Goal: Navigation & Orientation: Find specific page/section

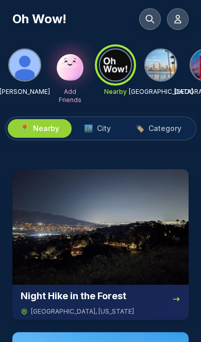
click at [109, 130] on span "City" at bounding box center [104, 128] width 14 height 10
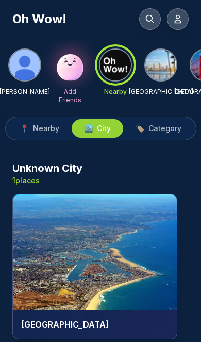
click at [130, 257] on img at bounding box center [95, 253] width 164 height 116
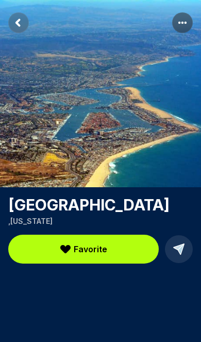
click at [21, 21] on rect "Return to previous page" at bounding box center [18, 22] width 21 height 21
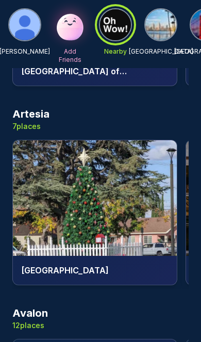
scroll to position [638, 0]
click at [121, 205] on img at bounding box center [95, 198] width 164 height 116
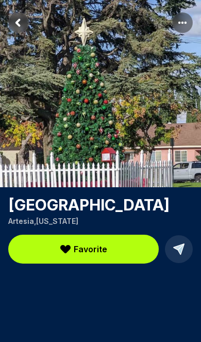
click at [26, 27] on rect "Return to previous page" at bounding box center [18, 22] width 21 height 21
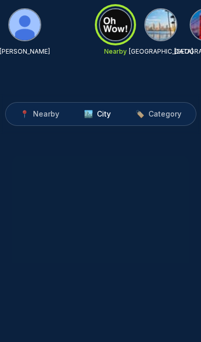
scroll to position [376, 0]
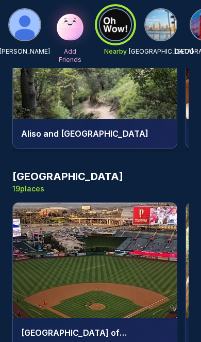
click at [120, 266] on img at bounding box center [95, 261] width 164 height 116
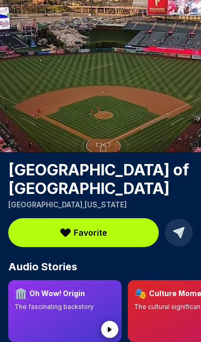
scroll to position [35, 0]
click at [114, 331] on circle at bounding box center [109, 329] width 17 height 17
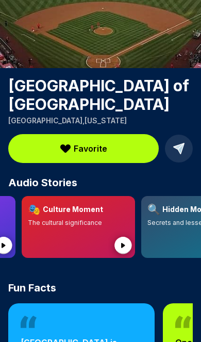
scroll to position [0, 108]
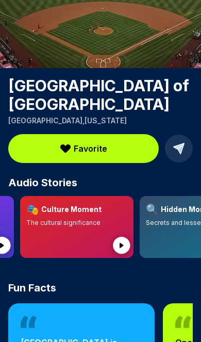
click at [65, 258] on div "🎭 Culture Moment The cultural significance" at bounding box center [77, 227] width 114 height 62
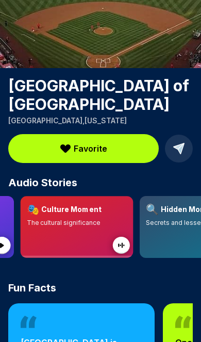
click at [130, 249] on icon at bounding box center [122, 246] width 31 height 31
click at [125, 248] on circle at bounding box center [121, 245] width 17 height 17
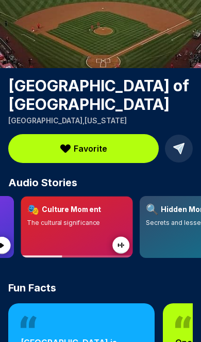
click at [128, 242] on circle at bounding box center [121, 245] width 17 height 17
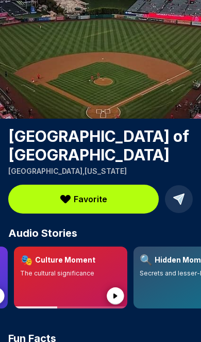
scroll to position [0, 0]
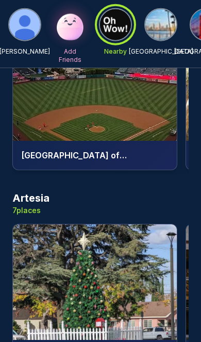
scroll to position [557, 0]
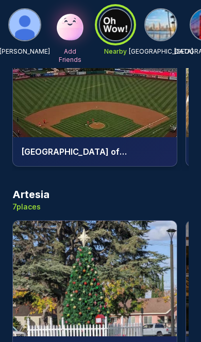
click at [120, 277] on img at bounding box center [95, 279] width 164 height 116
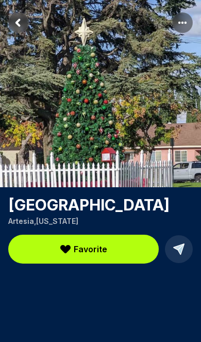
click at [28, 26] on rect "Return to previous page" at bounding box center [18, 22] width 21 height 21
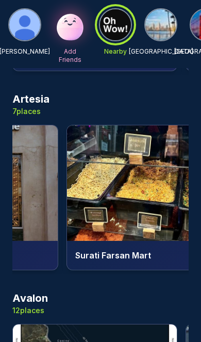
scroll to position [0, 362]
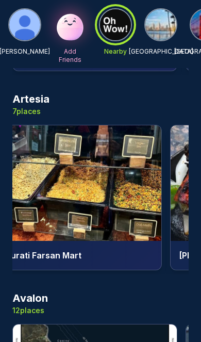
click at [123, 208] on img at bounding box center [79, 183] width 164 height 116
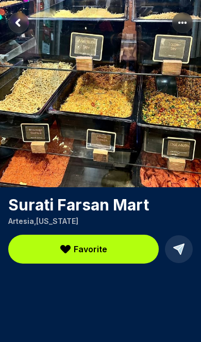
click at [20, 27] on rect "Return to previous page" at bounding box center [18, 22] width 21 height 21
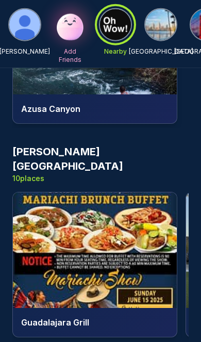
scroll to position [1198, 0]
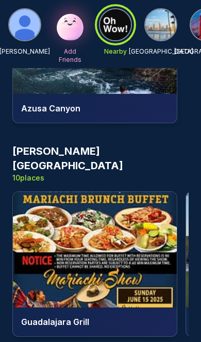
click at [126, 251] on img at bounding box center [95, 250] width 164 height 116
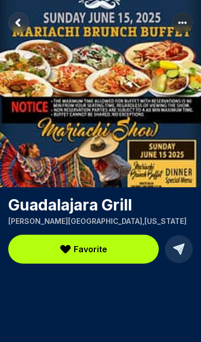
click at [26, 29] on rect "Return to previous page" at bounding box center [18, 22] width 21 height 21
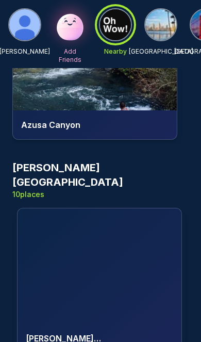
scroll to position [0, 521]
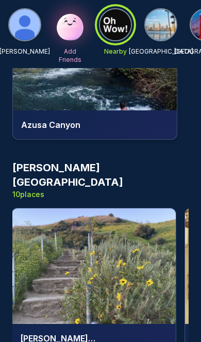
click at [117, 260] on img at bounding box center [94, 267] width 164 height 116
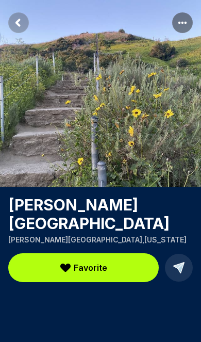
click at [24, 21] on rect "Return to previous page" at bounding box center [18, 22] width 21 height 21
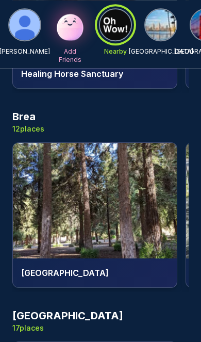
scroll to position [2443, 0]
click at [136, 210] on img at bounding box center [95, 201] width 164 height 116
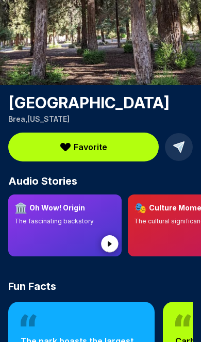
scroll to position [103, 0]
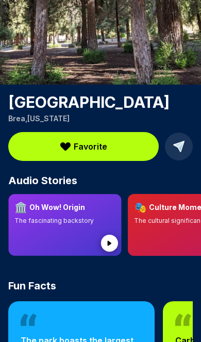
click at [114, 252] on circle at bounding box center [109, 243] width 17 height 17
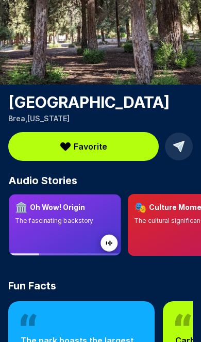
click at [112, 252] on circle at bounding box center [109, 243] width 17 height 17
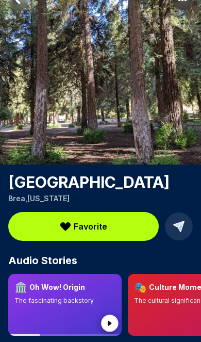
scroll to position [0, 0]
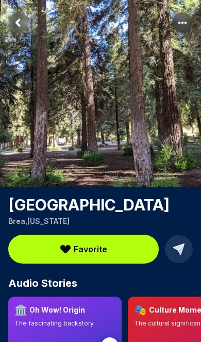
click at [24, 23] on rect "Return to previous page" at bounding box center [18, 22] width 21 height 21
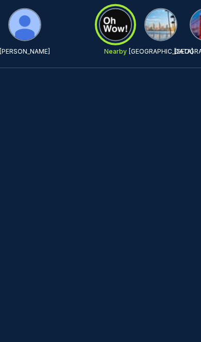
scroll to position [436, 0]
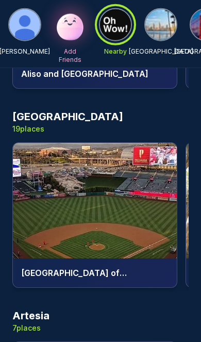
click at [157, 31] on img at bounding box center [161, 24] width 31 height 31
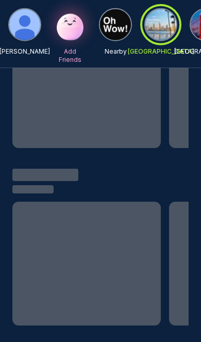
scroll to position [332, 0]
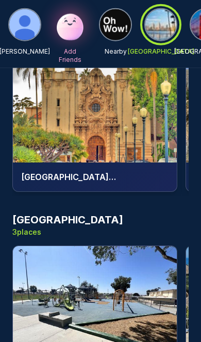
click at [134, 292] on img at bounding box center [95, 304] width 164 height 116
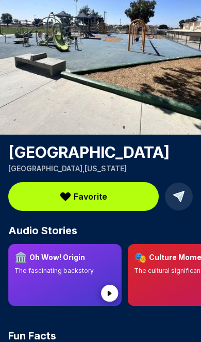
scroll to position [53, 0]
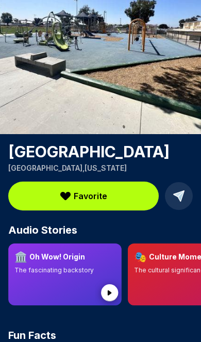
click at [115, 292] on circle at bounding box center [109, 292] width 17 height 17
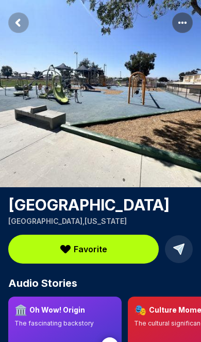
click at [24, 22] on rect "Return to previous page" at bounding box center [18, 22] width 21 height 21
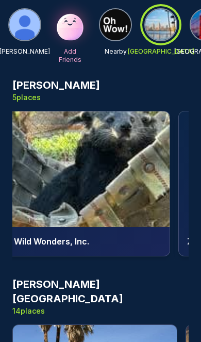
scroll to position [0, 177]
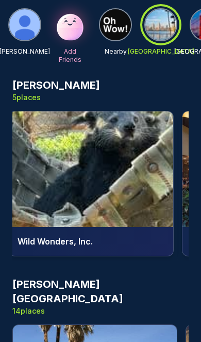
click at [140, 190] on img at bounding box center [91, 170] width 164 height 116
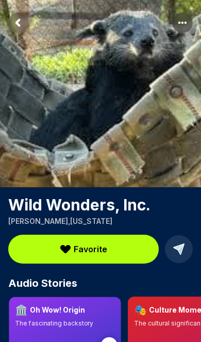
click at [110, 342] on icon at bounding box center [109, 346] width 4 height 5
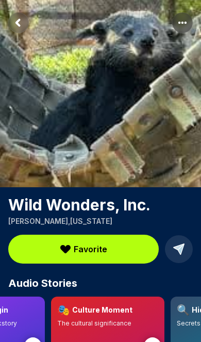
scroll to position [0, 92]
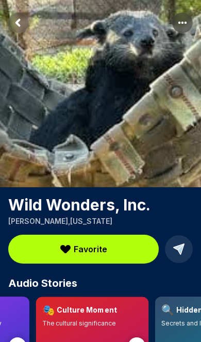
click at [138, 342] on circle at bounding box center [137, 346] width 17 height 17
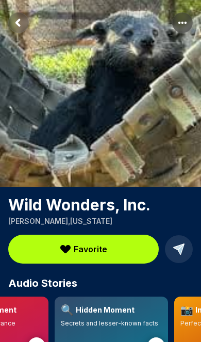
scroll to position [0, 194]
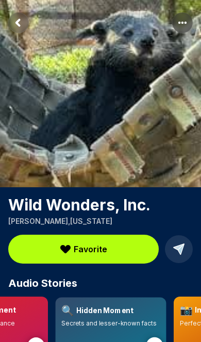
click at [160, 342] on circle at bounding box center [155, 346] width 17 height 17
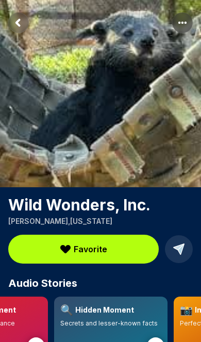
click at [25, 33] on icon "Return to previous page" at bounding box center [18, 22] width 21 height 21
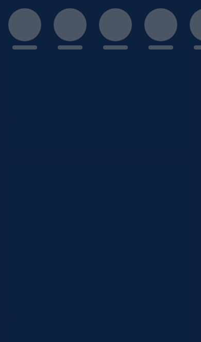
scroll to position [273, 0]
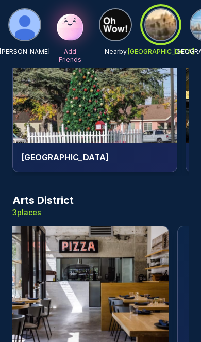
scroll to position [0, 180]
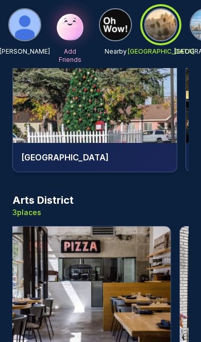
click at [114, 279] on img at bounding box center [89, 285] width 164 height 116
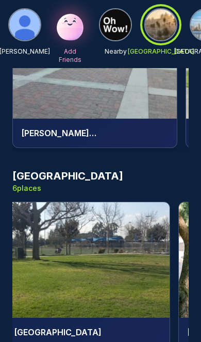
scroll to position [0, 179]
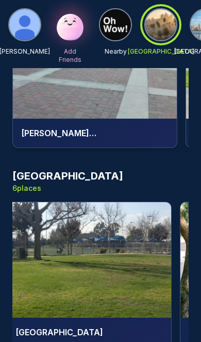
click at [109, 236] on img at bounding box center [89, 260] width 164 height 116
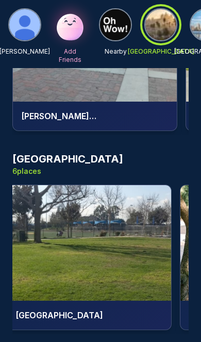
click at [21, 21] on img at bounding box center [24, 24] width 31 height 31
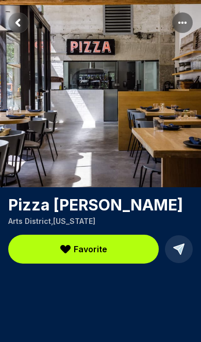
click at [20, 23] on rect "Return to previous page" at bounding box center [18, 22] width 21 height 21
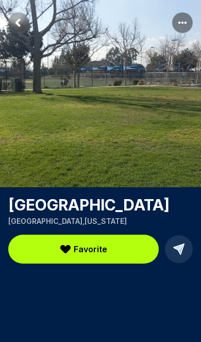
click at [23, 23] on rect "Return to previous page" at bounding box center [18, 22] width 21 height 21
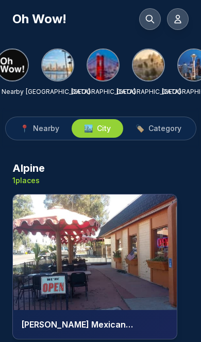
scroll to position [0, 104]
click at [162, 65] on img at bounding box center [148, 65] width 31 height 31
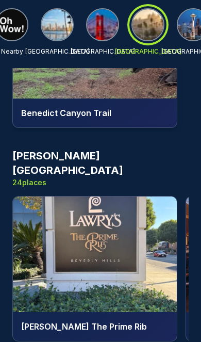
scroll to position [3614, 0]
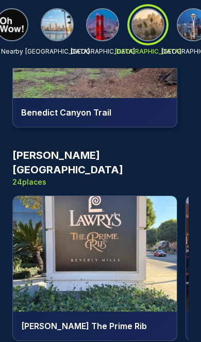
click at [122, 212] on img at bounding box center [95, 254] width 164 height 116
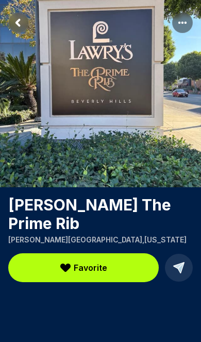
click at [23, 29] on rect "Return to previous page" at bounding box center [18, 22] width 21 height 21
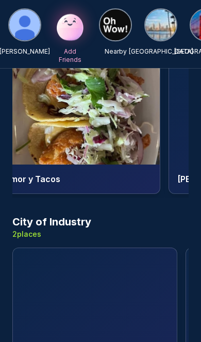
scroll to position [4957, 0]
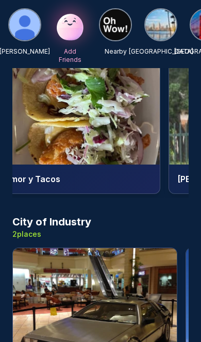
click at [123, 258] on img at bounding box center [95, 306] width 164 height 116
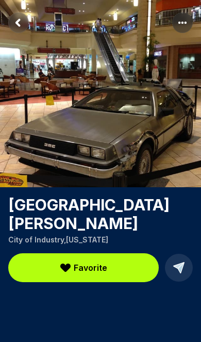
click at [22, 25] on rect "Return to previous page" at bounding box center [18, 22] width 21 height 21
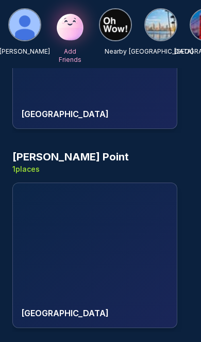
scroll to position [6601, 0]
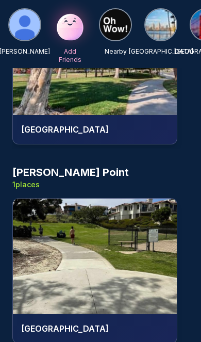
click at [115, 233] on img at bounding box center [95, 257] width 164 height 116
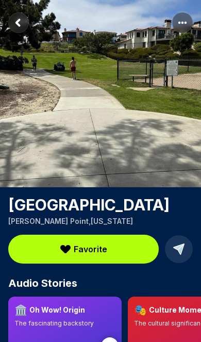
click at [109, 342] on circle at bounding box center [109, 346] width 17 height 17
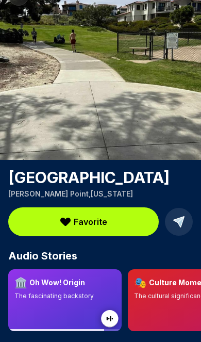
scroll to position [27, 0]
click at [117, 320] on circle at bounding box center [109, 318] width 17 height 17
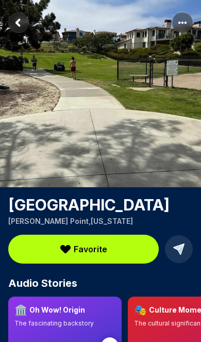
click at [18, 24] on icon "Return to previous page" at bounding box center [18, 23] width 3 height 6
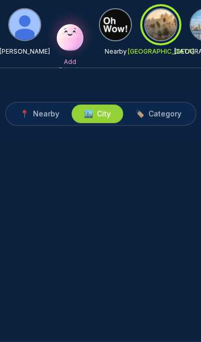
scroll to position [60, 0]
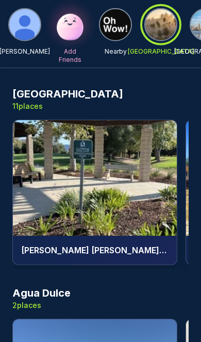
click at [112, 29] on img at bounding box center [115, 24] width 31 height 31
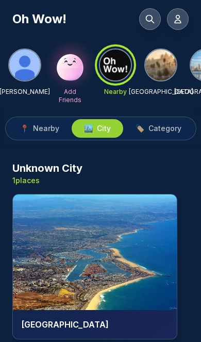
click at [36, 132] on span "Nearby" at bounding box center [46, 128] width 26 height 10
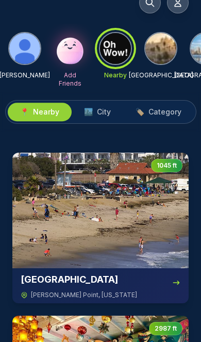
click at [135, 227] on img at bounding box center [100, 211] width 177 height 116
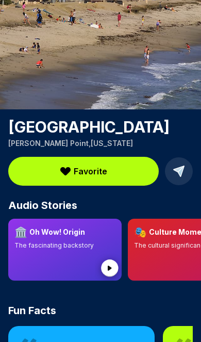
scroll to position [128, 0]
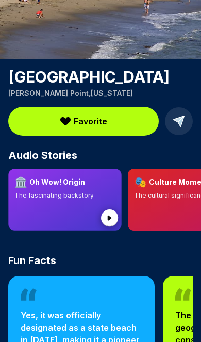
click at [113, 214] on circle at bounding box center [109, 218] width 17 height 17
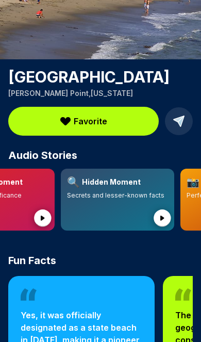
scroll to position [0, 187]
click at [168, 223] on circle at bounding box center [162, 218] width 17 height 17
